Goal: Task Accomplishment & Management: Complete application form

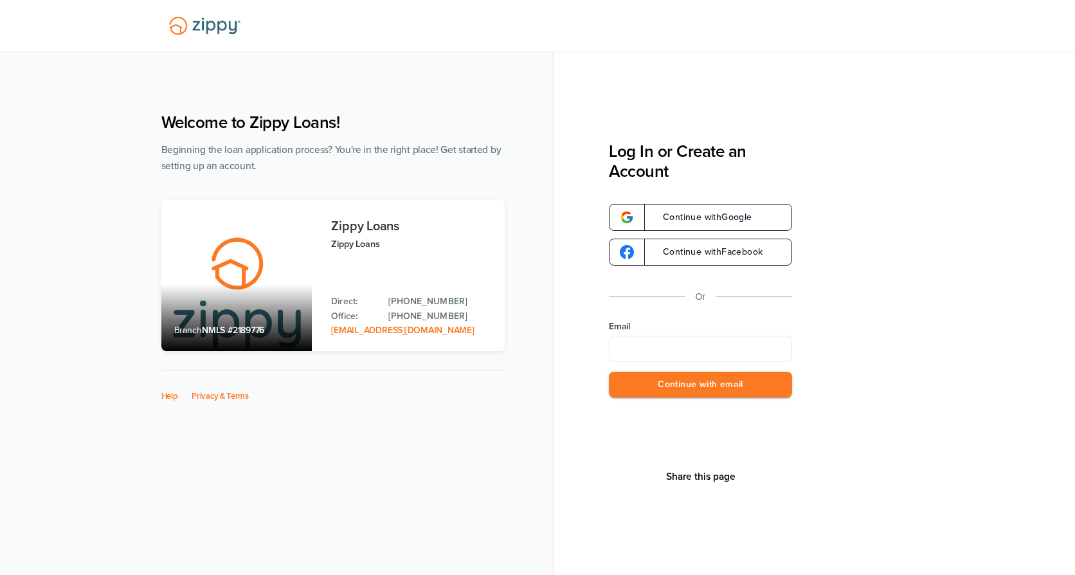
click at [655, 353] on input "Email" at bounding box center [700, 349] width 183 height 26
type input "**********"
click at [687, 388] on button "Continue with email" at bounding box center [700, 385] width 183 height 26
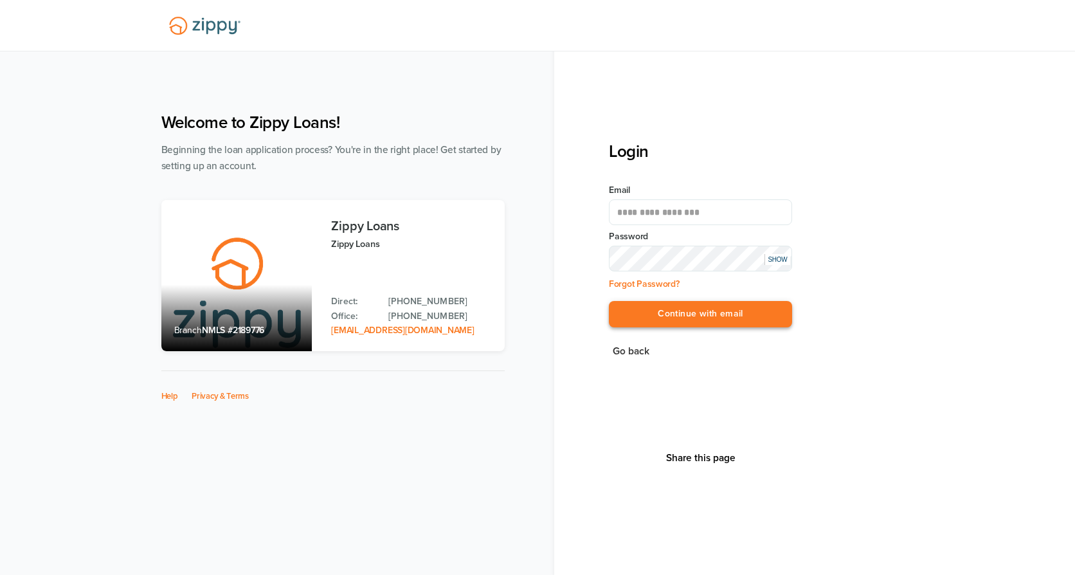
click at [681, 319] on button "Continue with email" at bounding box center [700, 314] width 183 height 26
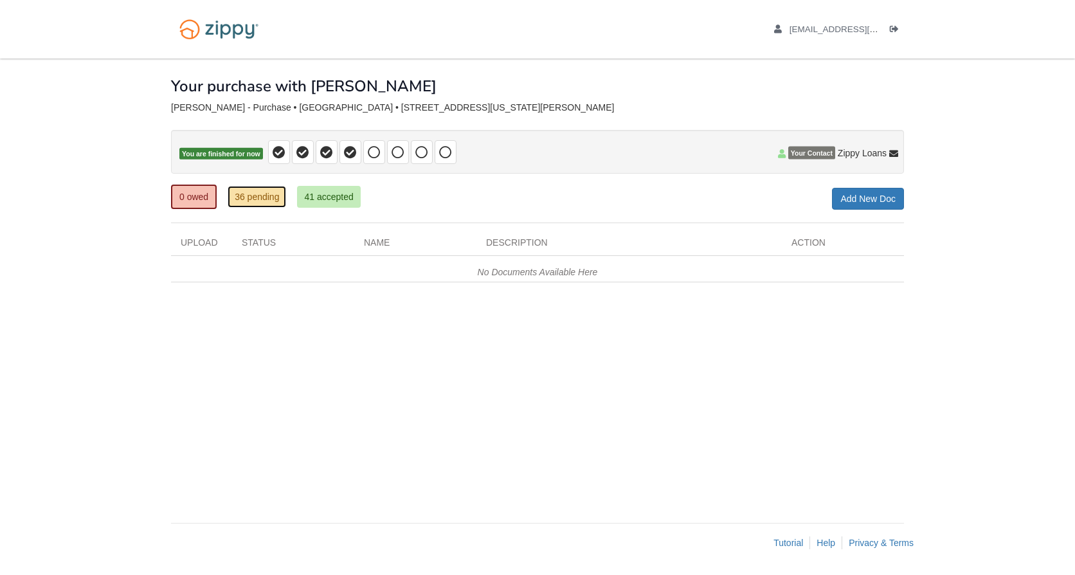
click at [260, 204] on link "36 pending" at bounding box center [257, 197] width 58 height 22
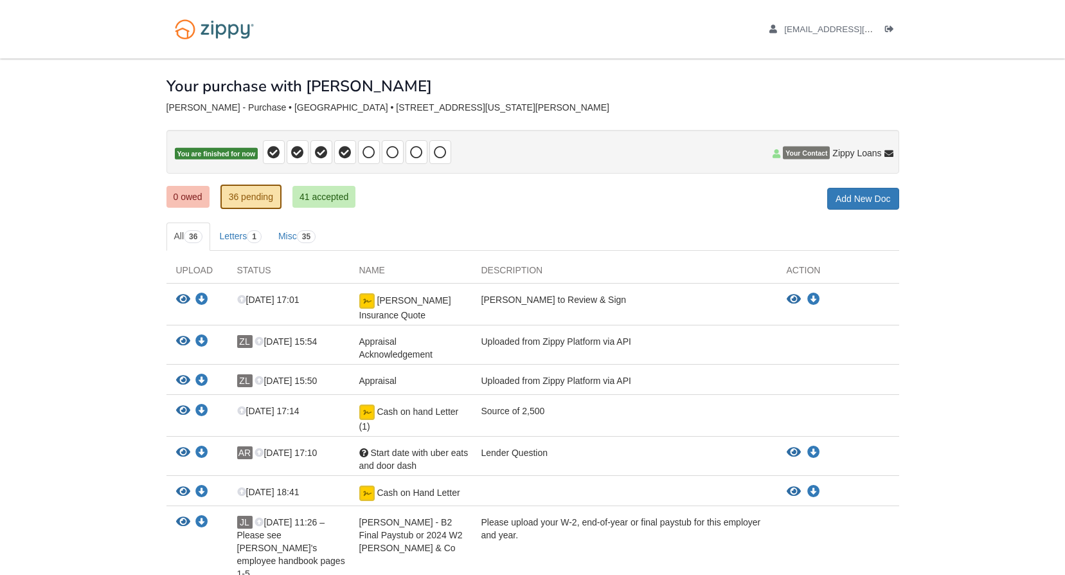
click at [372, 157] on icon at bounding box center [369, 152] width 13 height 13
click at [778, 88] on div "Your purchase with [PERSON_NAME]" at bounding box center [532, 76] width 733 height 36
